Goal: Check status: Check status

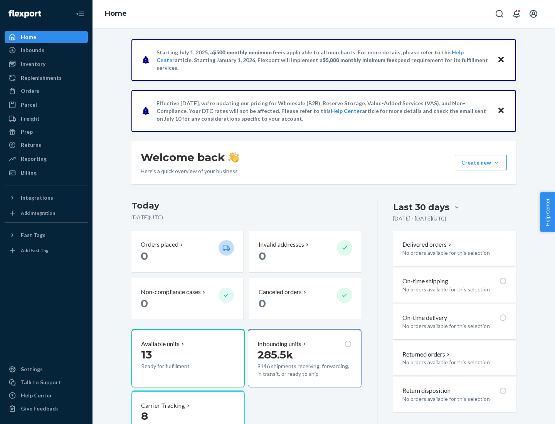
click at [496, 163] on button "Create new Create new inbound Create new order Create new product" at bounding box center [480, 162] width 52 height 15
click at [32, 50] on div "Inbounds" at bounding box center [32, 50] width 23 height 8
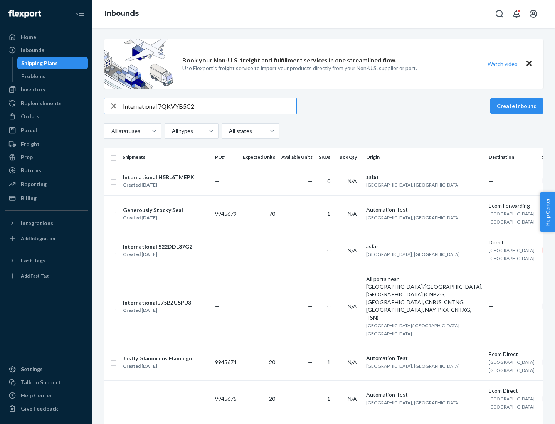
type input "International 7QKVYB5C29"
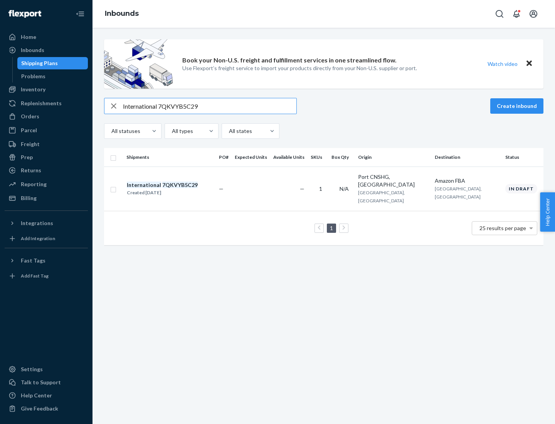
click at [175, 189] on div "Created [DATE]" at bounding box center [162, 193] width 71 height 8
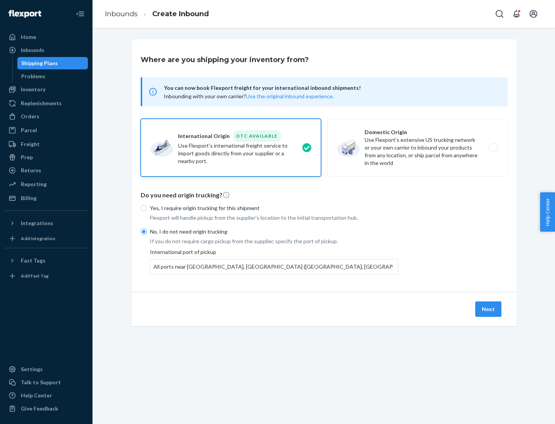
click at [488, 309] on button "Next" at bounding box center [488, 308] width 26 height 15
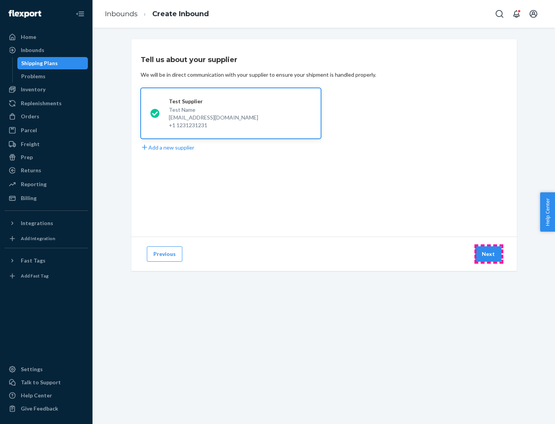
click at [488, 254] on button "Next" at bounding box center [488, 253] width 26 height 15
